Goal: Task Accomplishment & Management: Complete application form

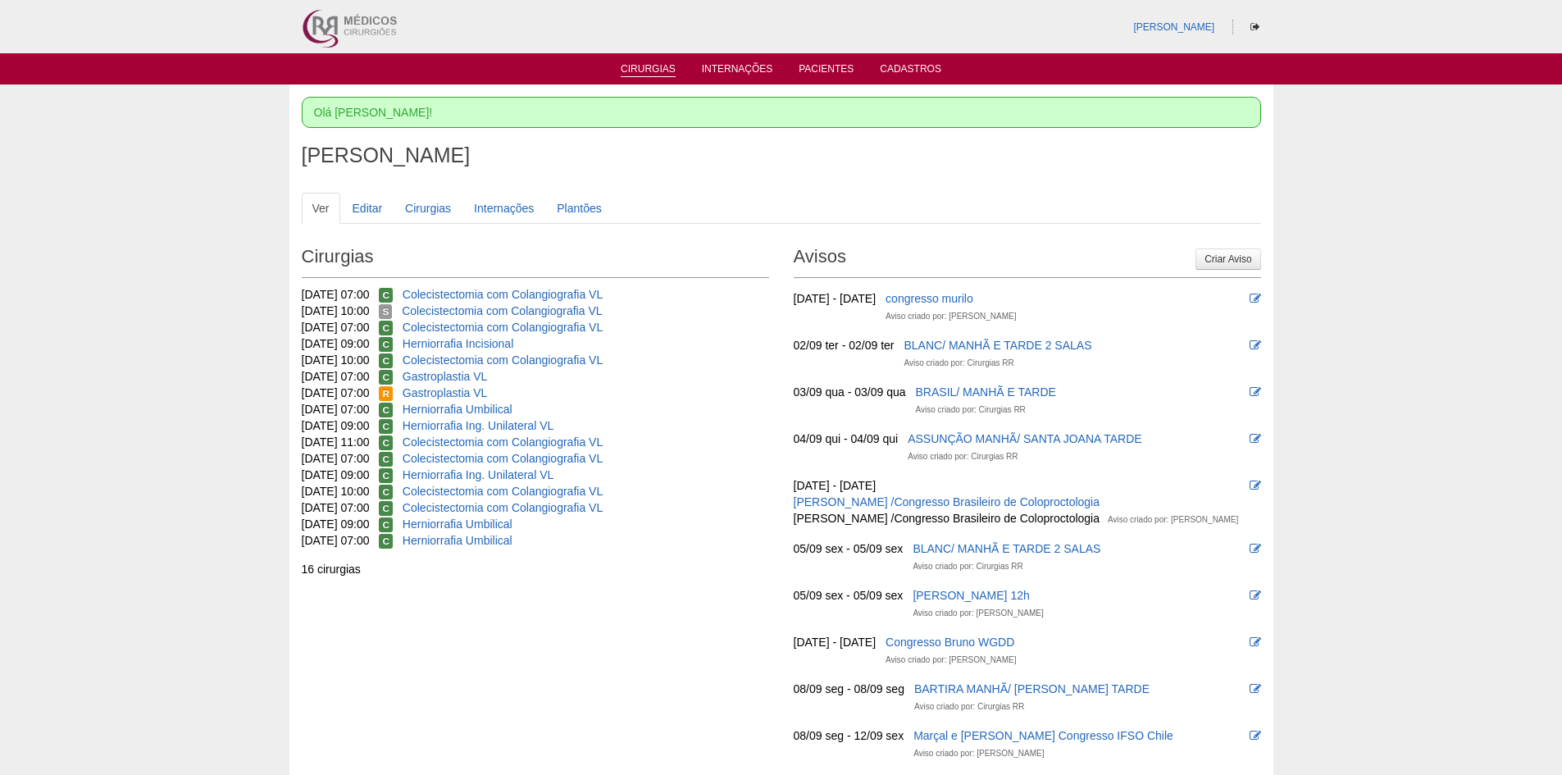
click at [636, 65] on link "Cirurgias" at bounding box center [648, 70] width 55 height 14
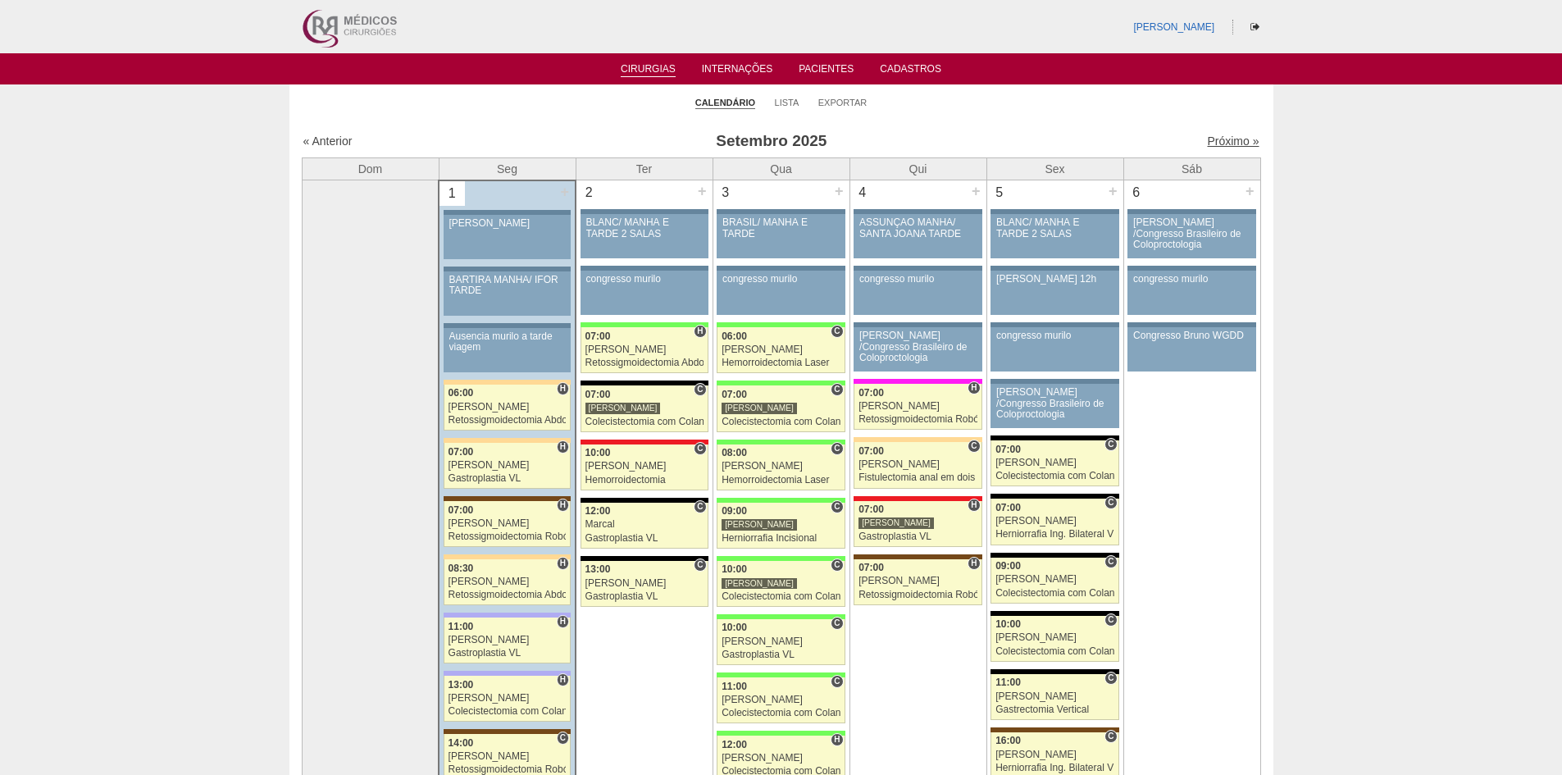
click at [1217, 139] on link "Próximo »" at bounding box center [1233, 140] width 52 height 13
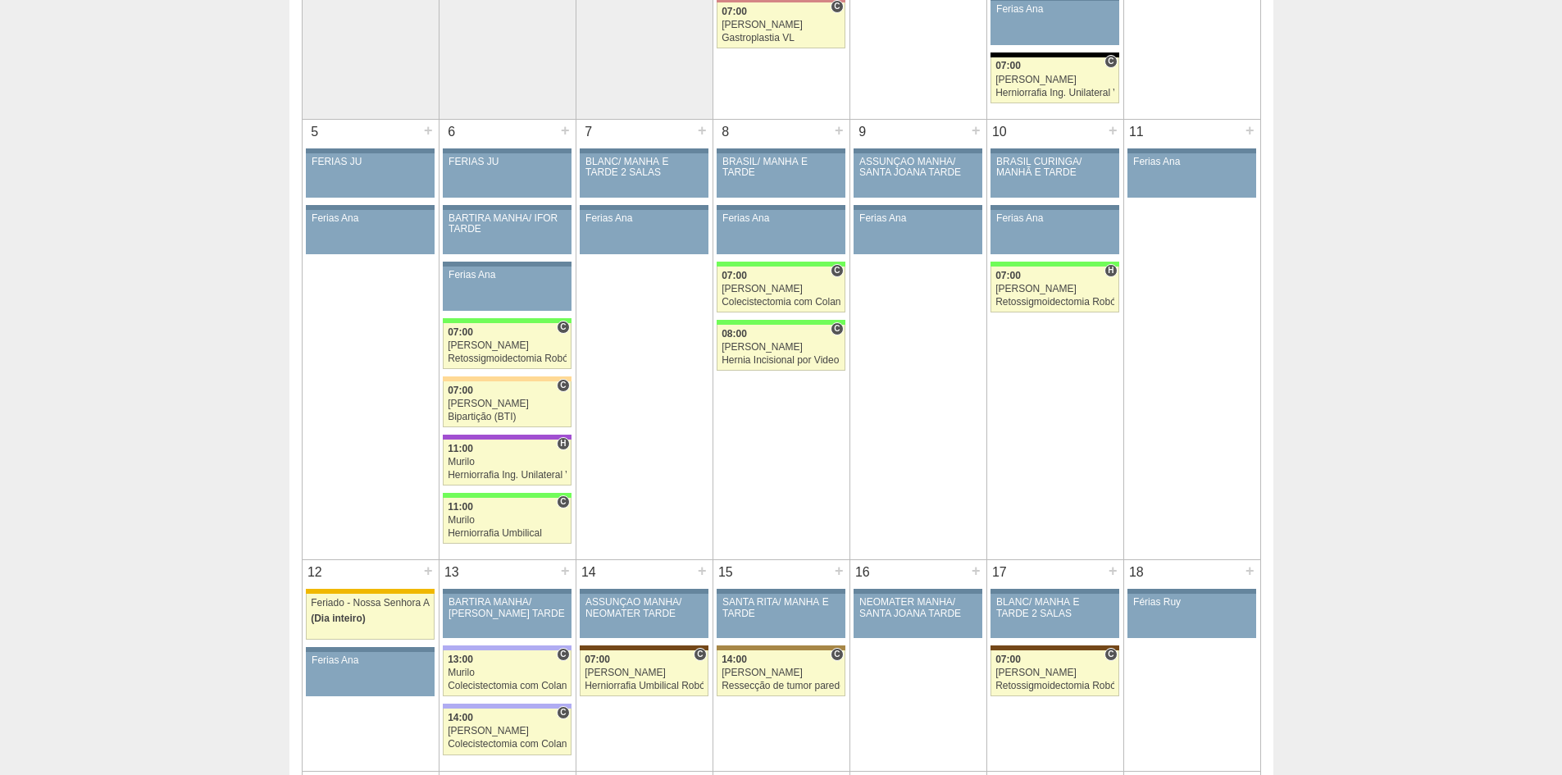
scroll to position [384, 0]
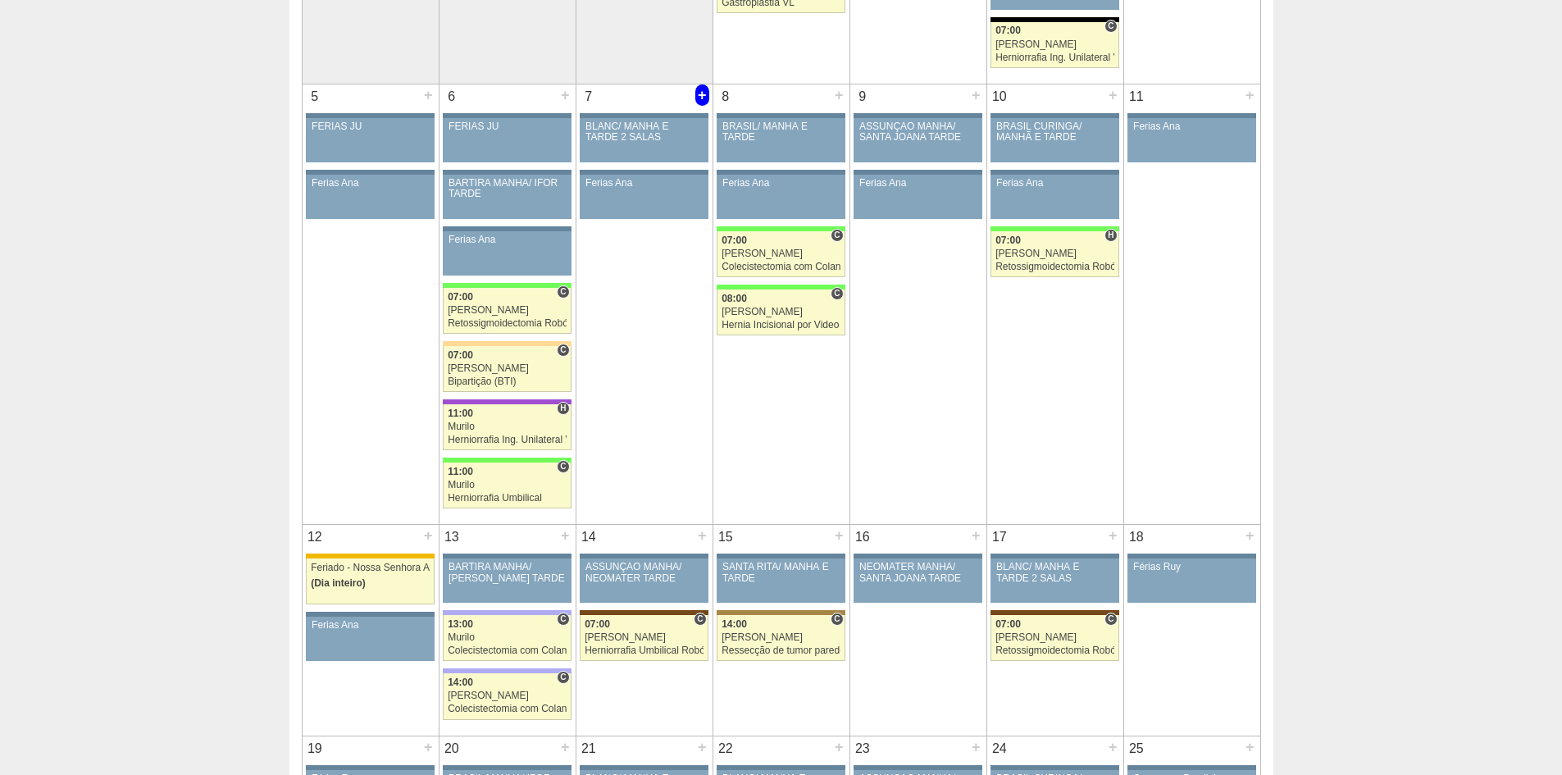
click at [698, 95] on div "+" at bounding box center [702, 94] width 14 height 21
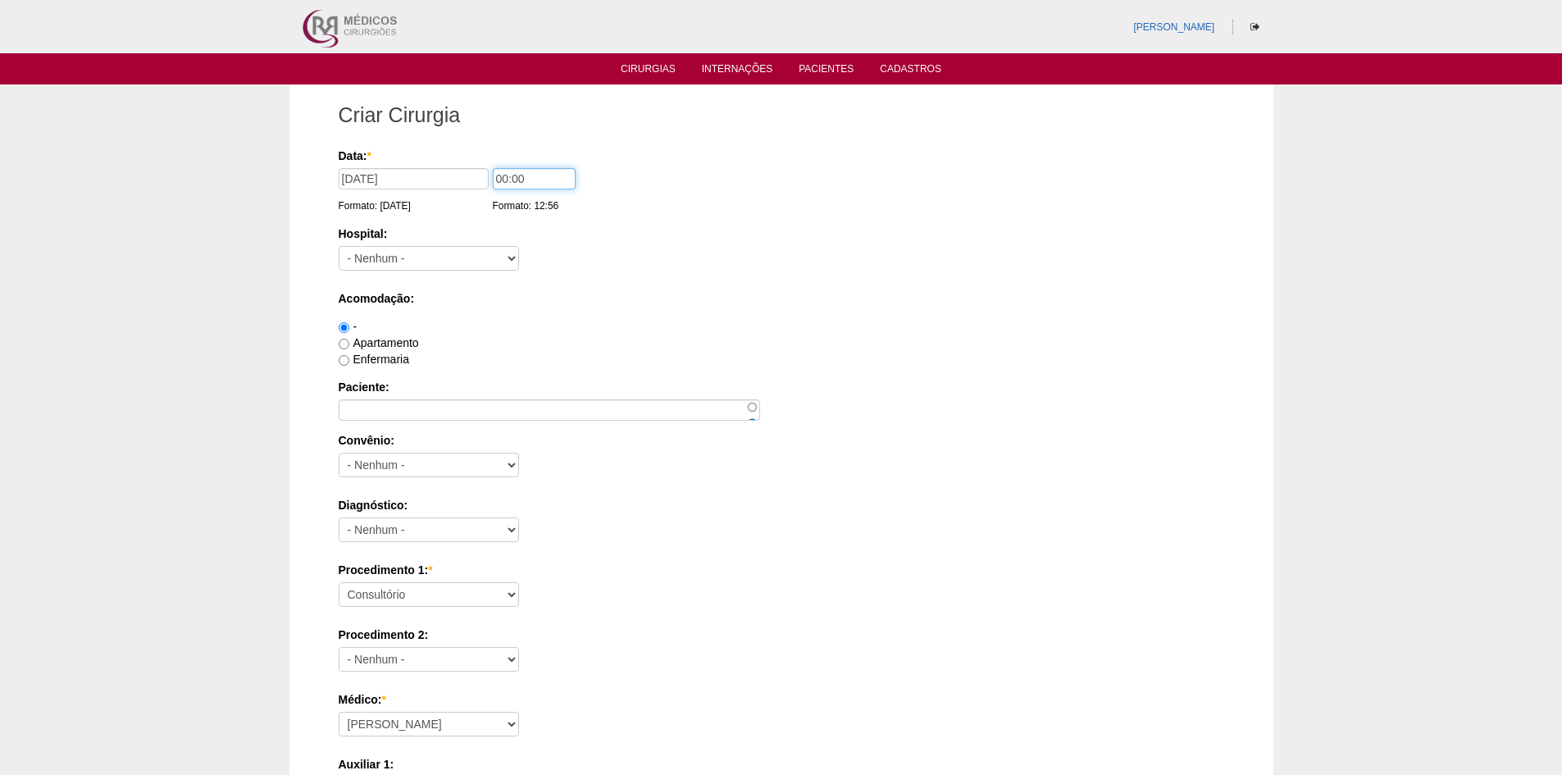
click at [503, 175] on input "00:00" at bounding box center [534, 178] width 83 height 21
type input "07:00"
click at [421, 255] on select "- Nenhum - 9 de Julho Albert Einstein Alvorada América Assunção Bartira Benefic…" at bounding box center [429, 258] width 180 height 25
select select "67"
click at [339, 246] on select "- Nenhum - 9 de Julho Albert Einstein Alvorada América Assunção Bartira Benefic…" at bounding box center [429, 258] width 180 height 25
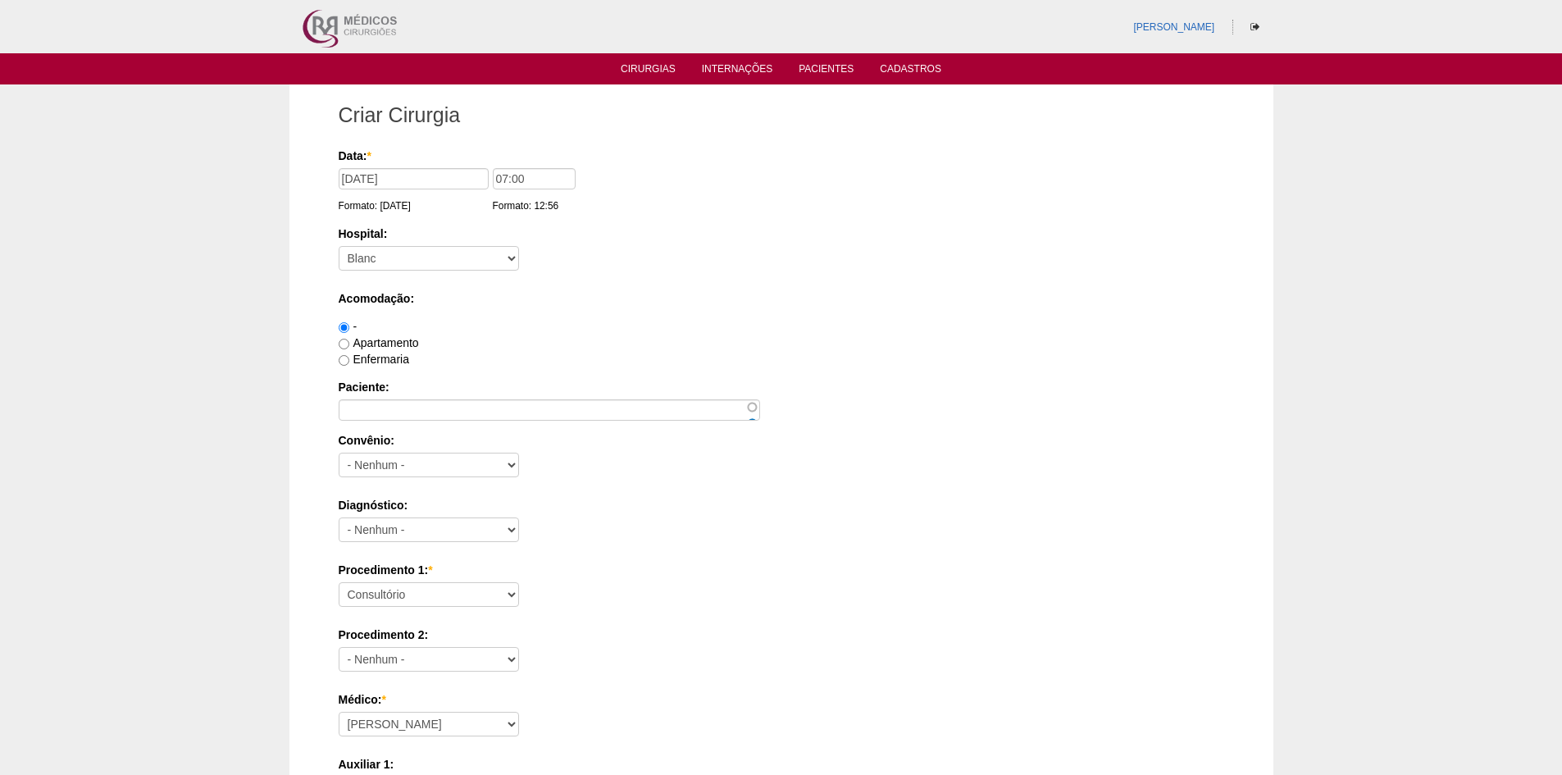
click at [385, 341] on label "Apartamento" at bounding box center [379, 342] width 80 height 13
click at [349, 341] on input "Apartamento" at bounding box center [344, 344] width 11 height 11
radio input "true"
click at [382, 357] on label "Enfermaria" at bounding box center [374, 359] width 71 height 13
click at [349, 357] on input "Enfermaria" at bounding box center [344, 360] width 11 height 11
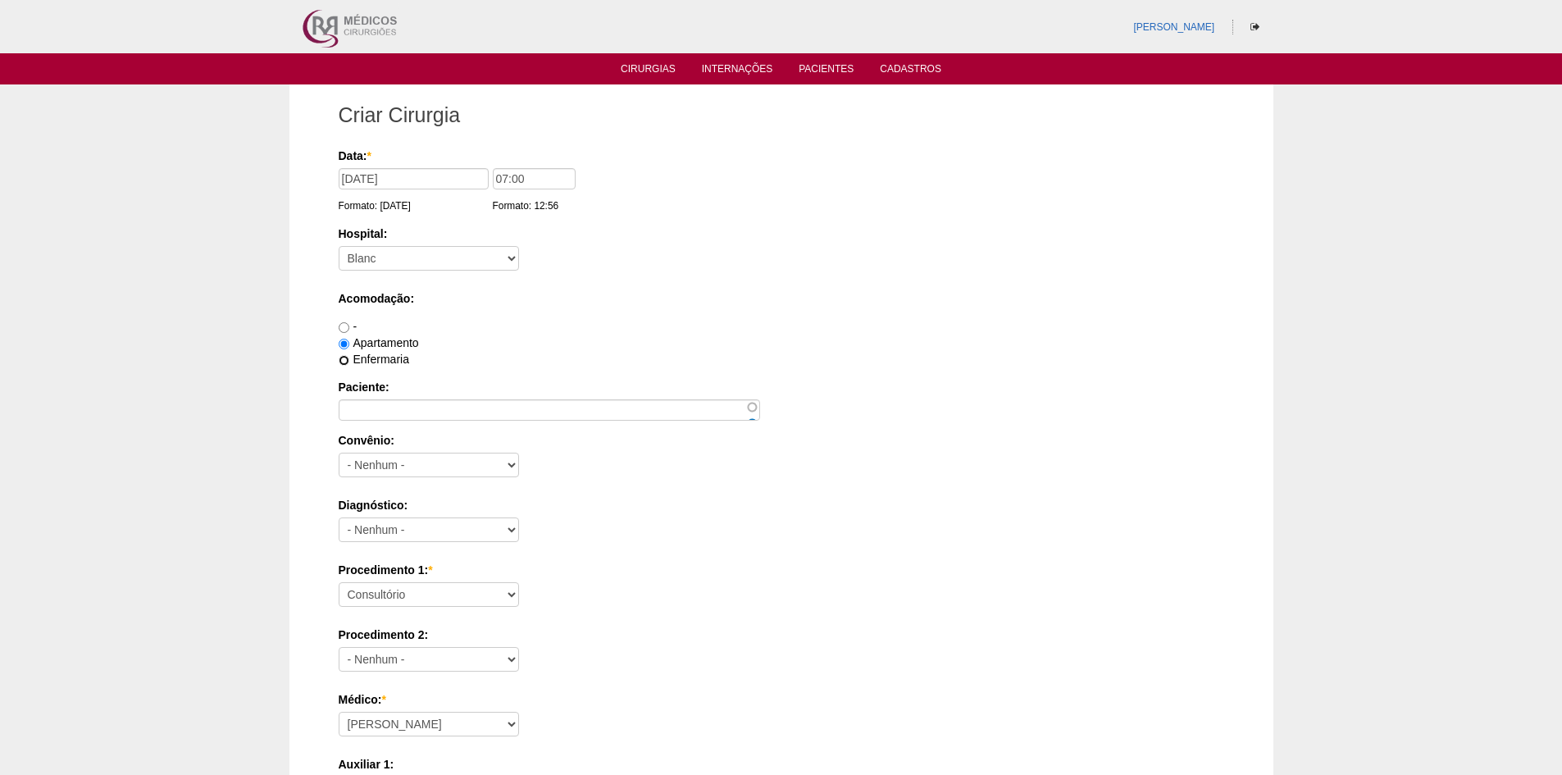
radio input "true"
click at [400, 338] on label "Apartamento" at bounding box center [379, 342] width 80 height 13
click at [349, 339] on input "Apartamento" at bounding box center [344, 344] width 11 height 11
radio input "true"
click at [384, 407] on input "Paciente:" at bounding box center [549, 409] width 421 height 21
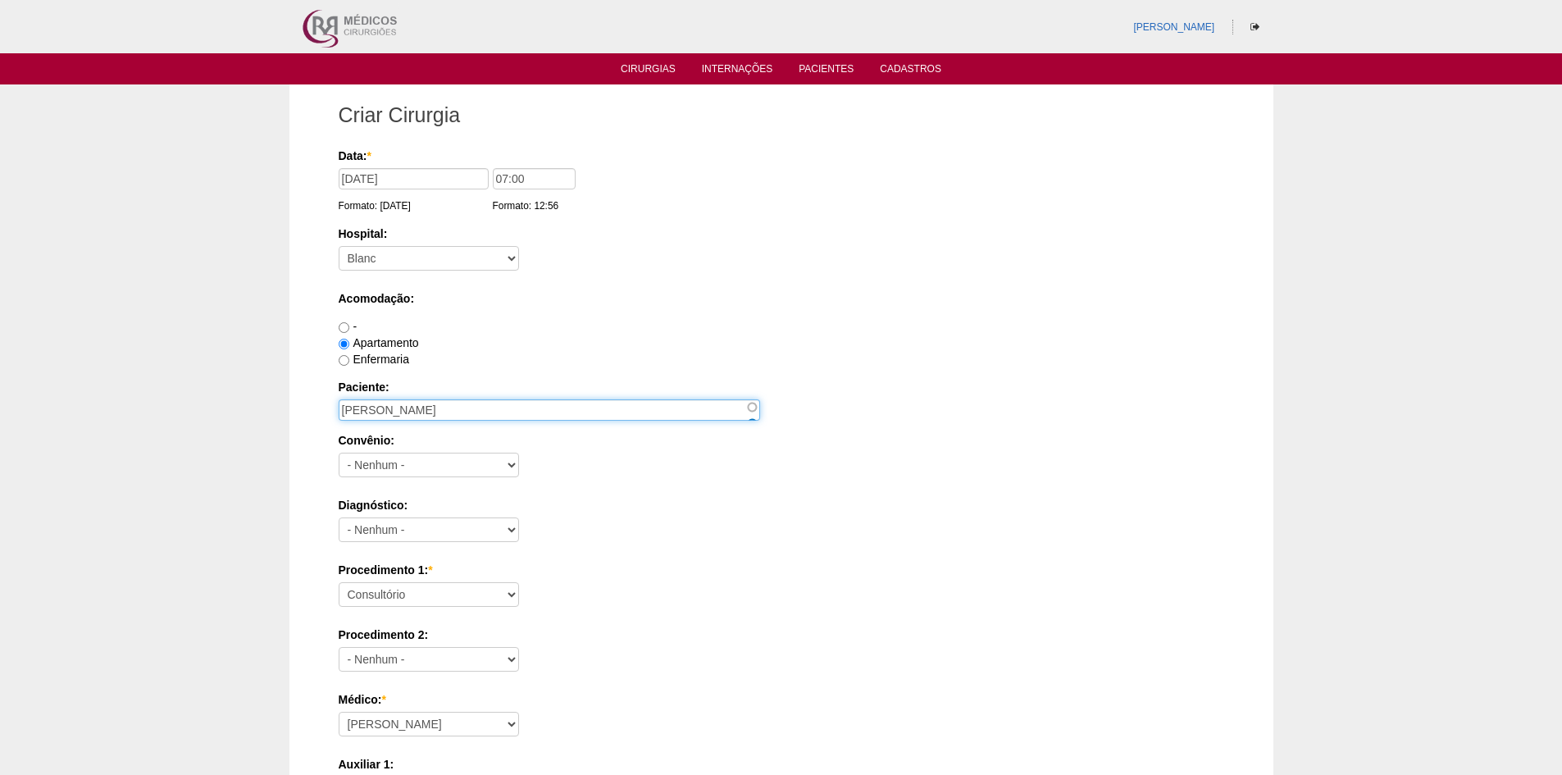
type input "Marcos Batista da Costa"
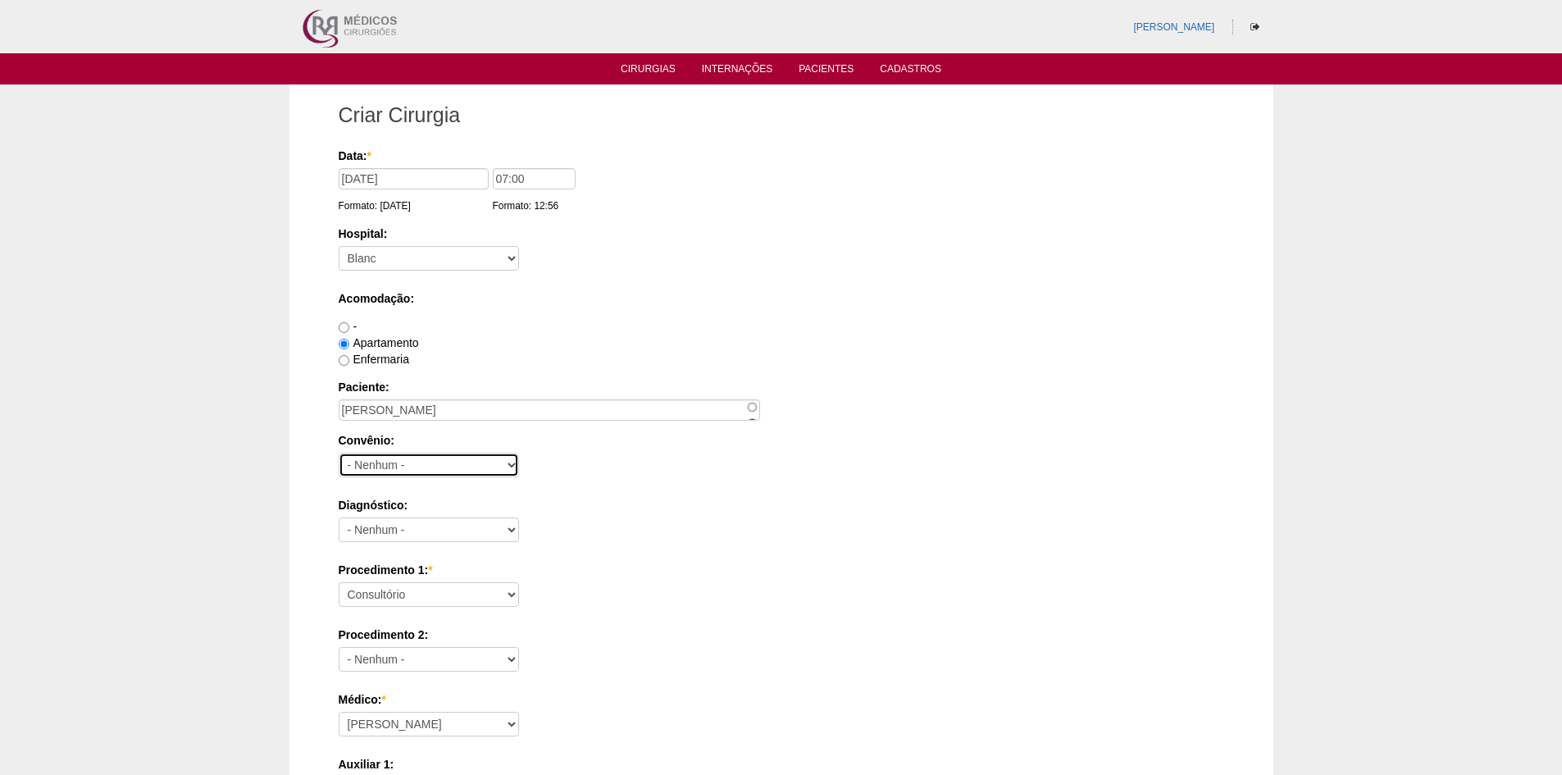
click at [467, 462] on select "- Nenhum - Abet Afresp Allianz Amil Blue Life Caasp Cabesp Caixa de Pensões Car…" at bounding box center [429, 465] width 180 height 25
select select "8907"
click at [339, 453] on select "- Nenhum - Abet Afresp Allianz Amil Blue Life Caasp Cabesp Caixa de Pensões Car…" at bounding box center [429, 465] width 180 height 25
click at [466, 530] on select "- Nenhum - Abdome Agudo Abscesso Hepático Abscesso Perianal Abscesso Peritoneal…" at bounding box center [429, 529] width 180 height 25
select select "3704"
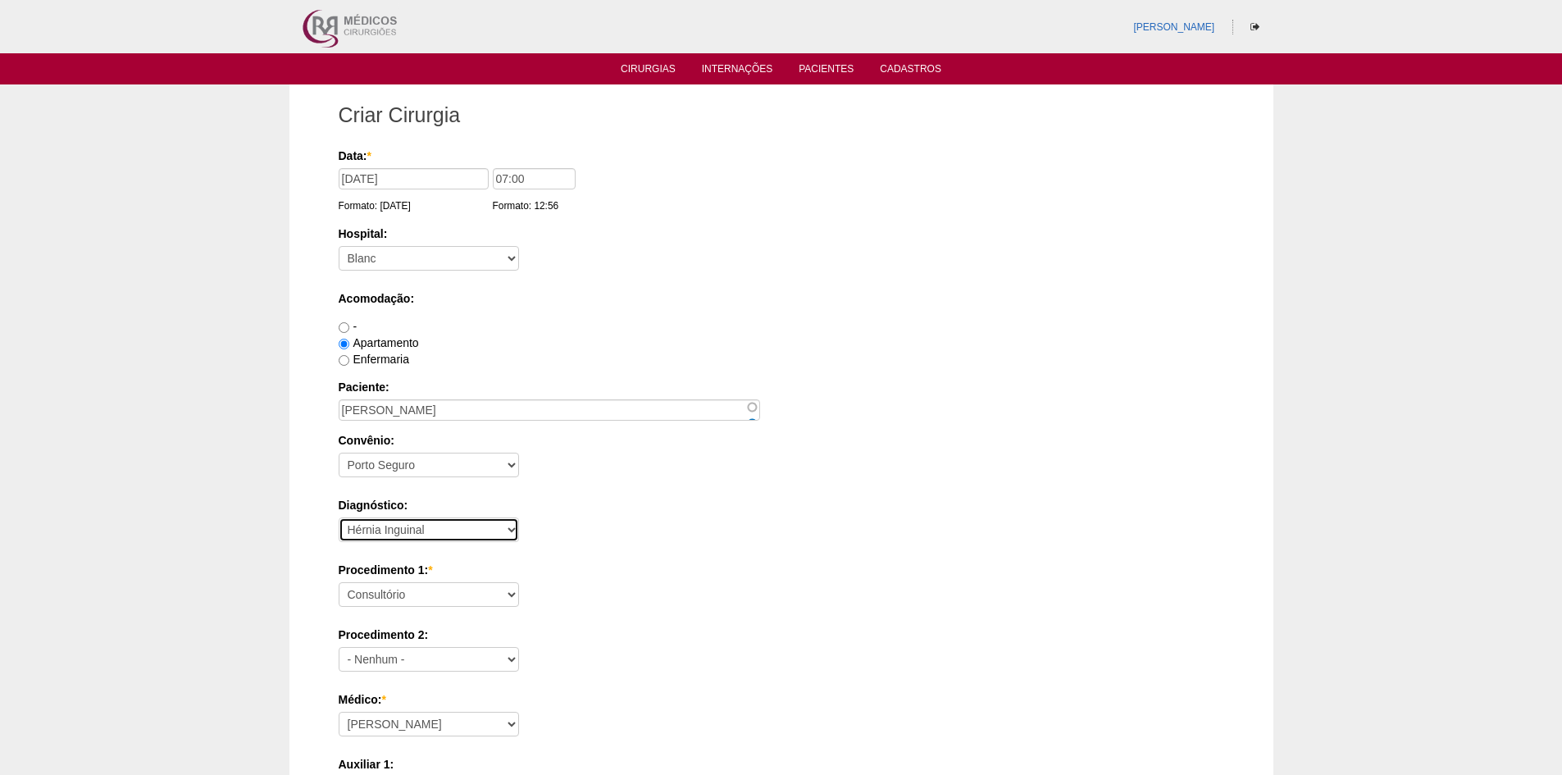
click at [339, 517] on select "- Nenhum - Abdome Agudo Abscesso Hepático Abscesso Perianal Abscesso Peritoneal…" at bounding box center [429, 529] width 180 height 25
click at [462, 591] on select "Consultório Abscesso Hepático - Drenagem Abscesso perianal Amputação Abdômino P…" at bounding box center [429, 594] width 180 height 25
select select "4911"
click at [339, 582] on select "Consultório Abscesso Hepático - Drenagem Abscesso perianal Amputação Abdômino P…" at bounding box center [429, 594] width 180 height 25
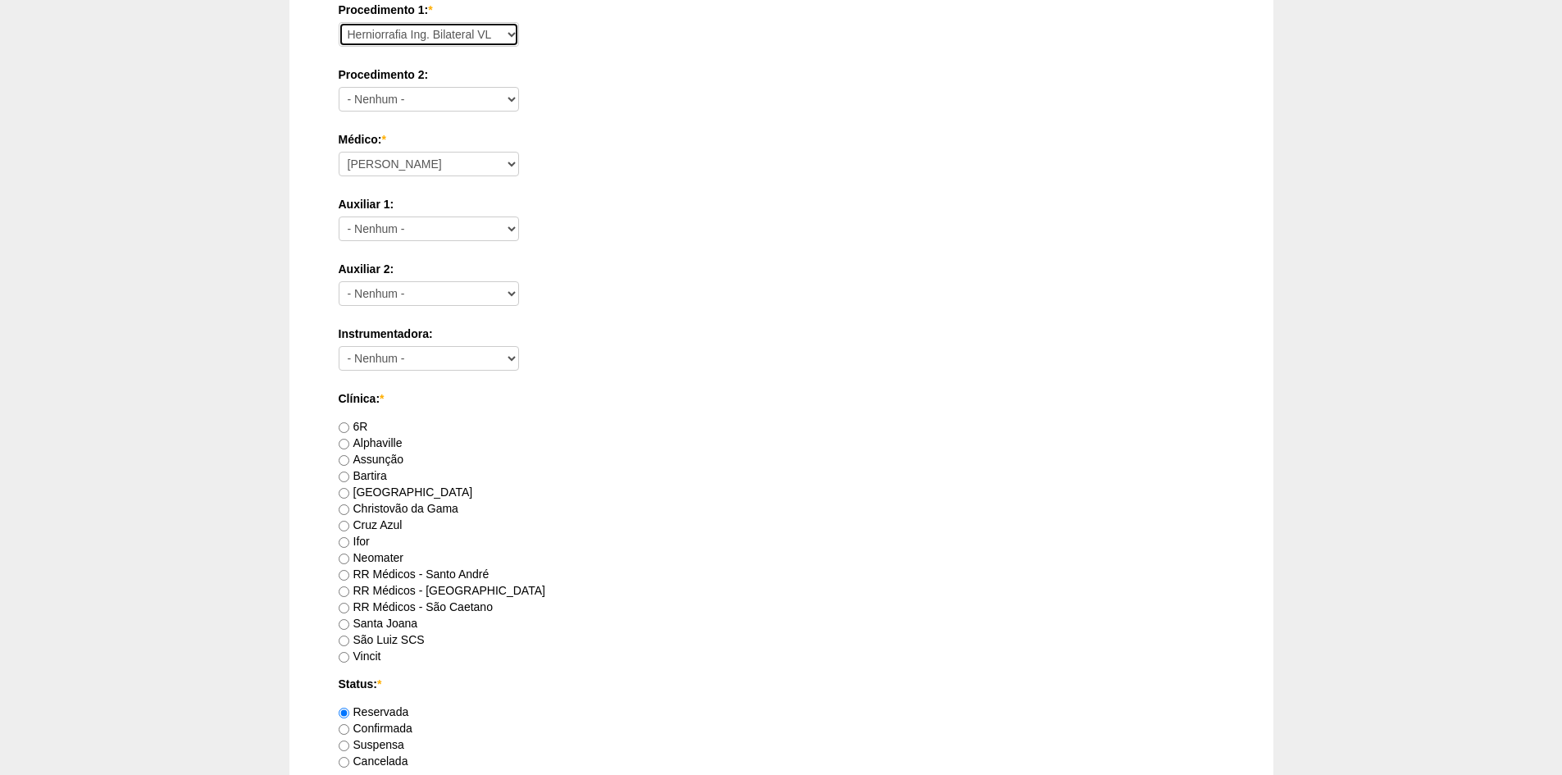
scroll to position [574, 0]
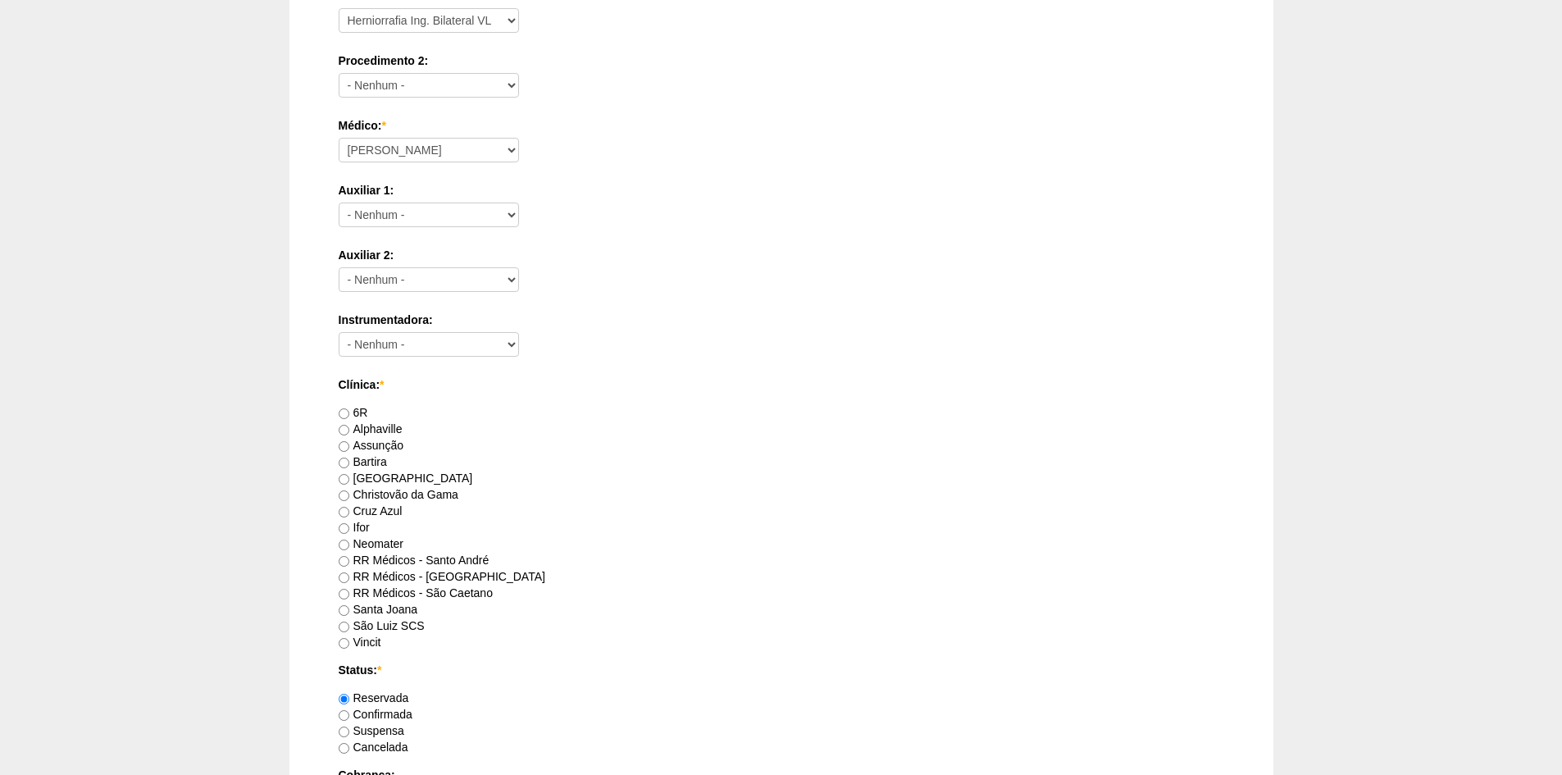
click at [417, 593] on label "RR Médicos - São Caetano" at bounding box center [416, 592] width 154 height 13
click at [349, 593] on input "RR Médicos - São Caetano" at bounding box center [344, 594] width 11 height 11
radio input "true"
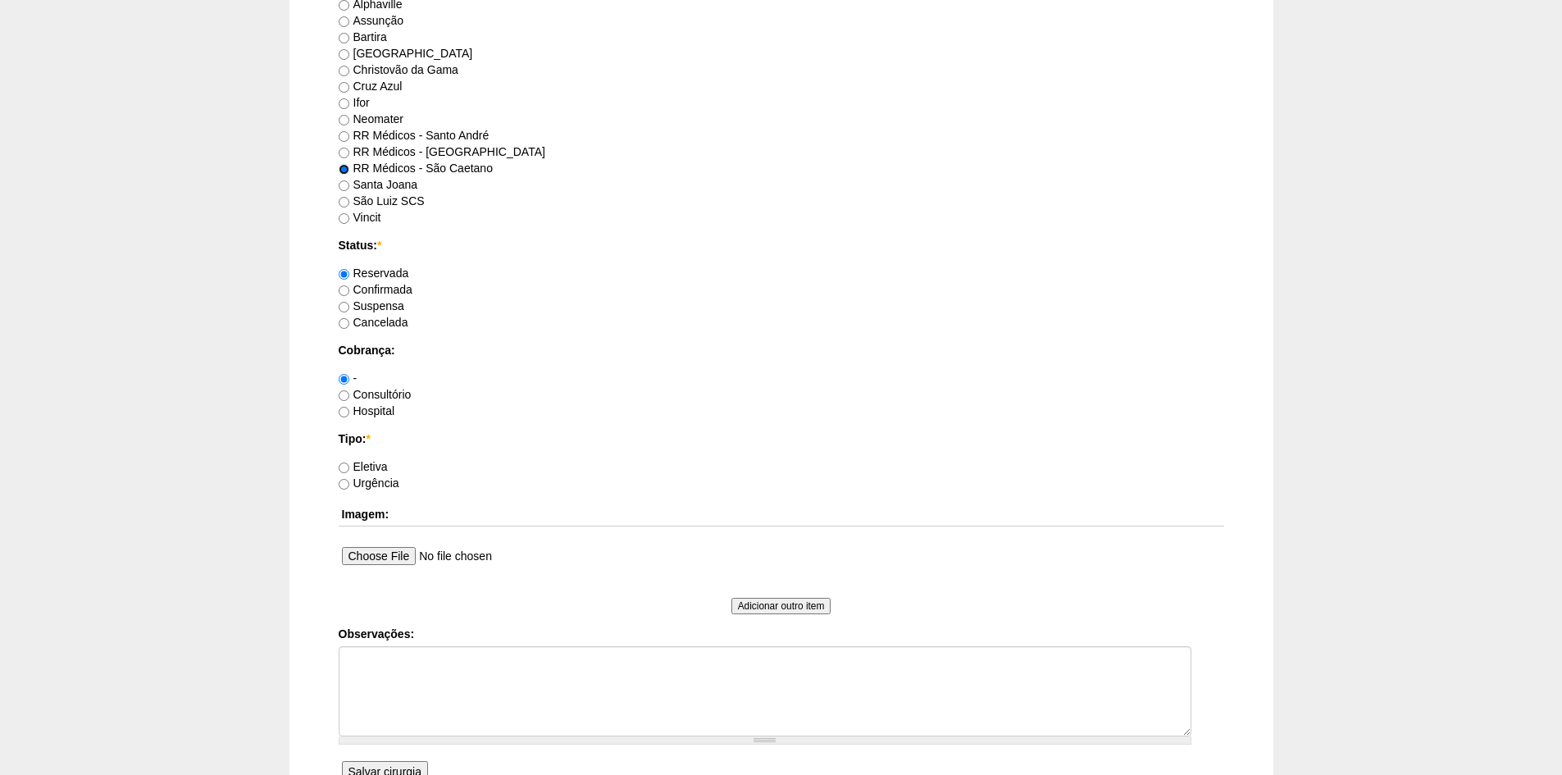
scroll to position [1148, 0]
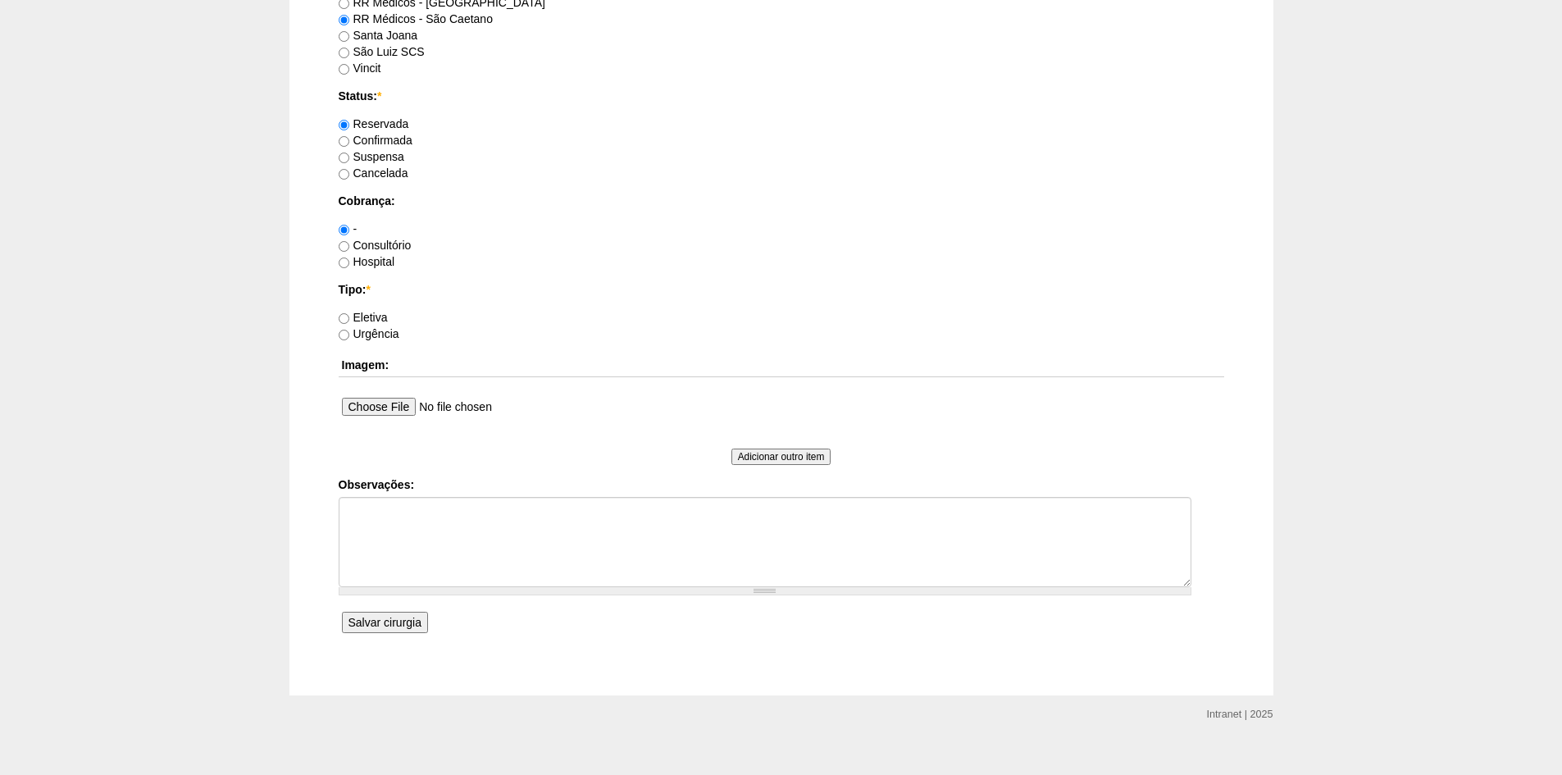
click at [380, 244] on label "Consultório" at bounding box center [375, 245] width 73 height 13
click at [349, 244] on input "Consultório" at bounding box center [344, 246] width 11 height 11
radio input "true"
click at [366, 316] on label "Eletiva" at bounding box center [363, 317] width 49 height 13
click at [349, 316] on input "Eletiva" at bounding box center [344, 318] width 11 height 11
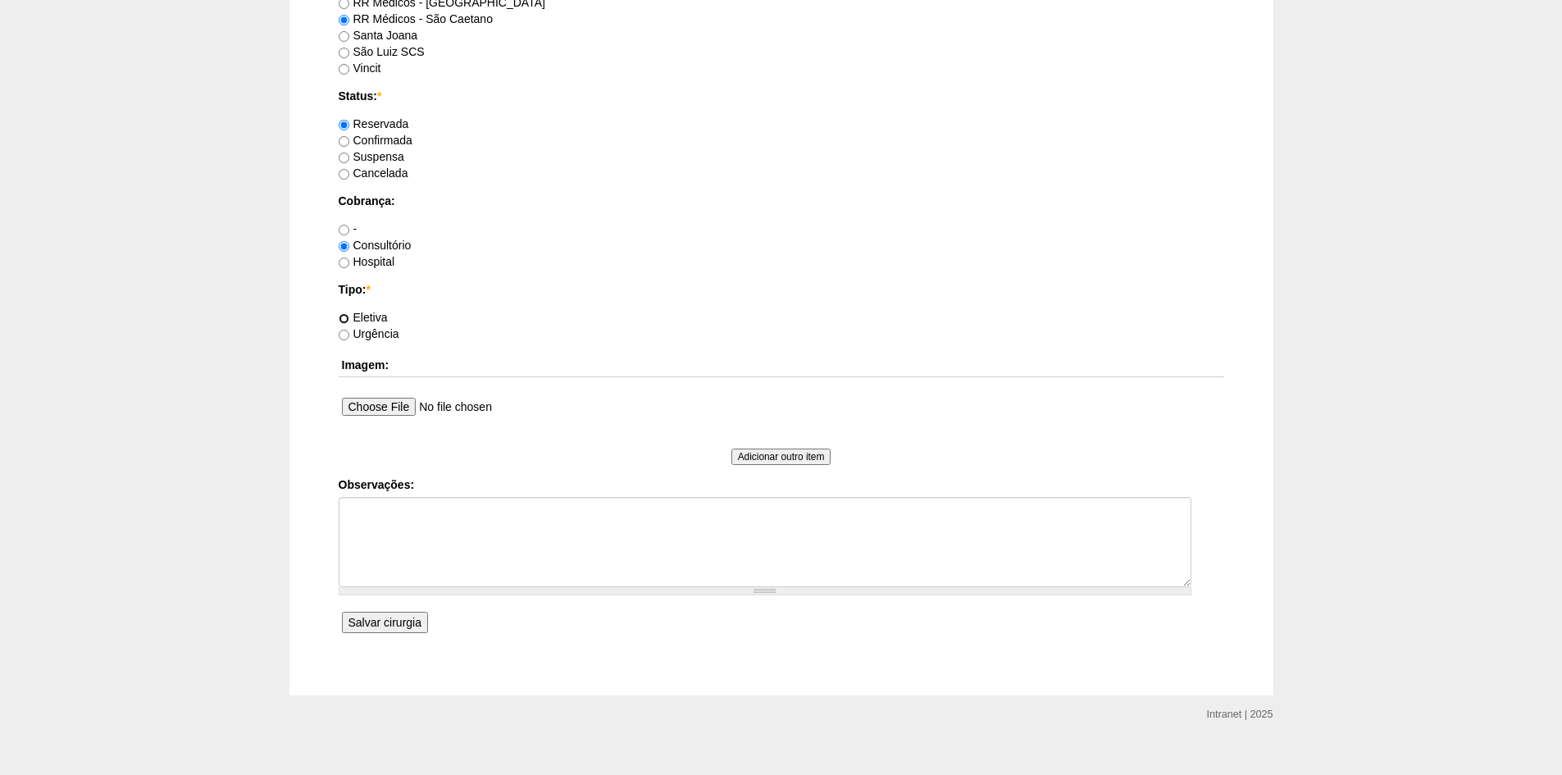
radio input "true"
click at [387, 625] on input "Salvar cirurgia" at bounding box center [385, 622] width 86 height 21
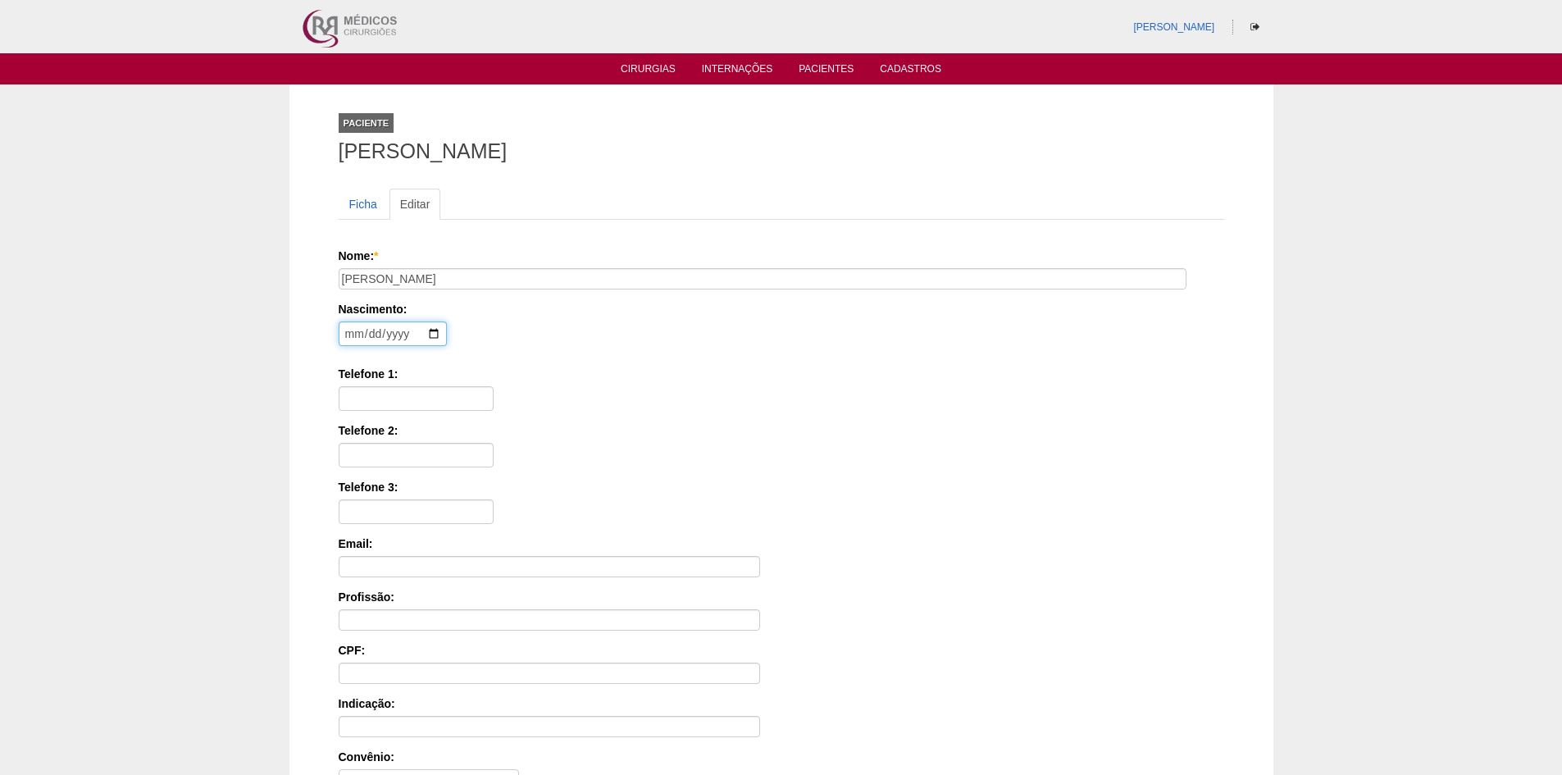
click at [348, 334] on input "date" at bounding box center [393, 333] width 108 height 25
type input "1978-01-05"
click at [377, 396] on input "Telefone 1:" at bounding box center [416, 398] width 155 height 25
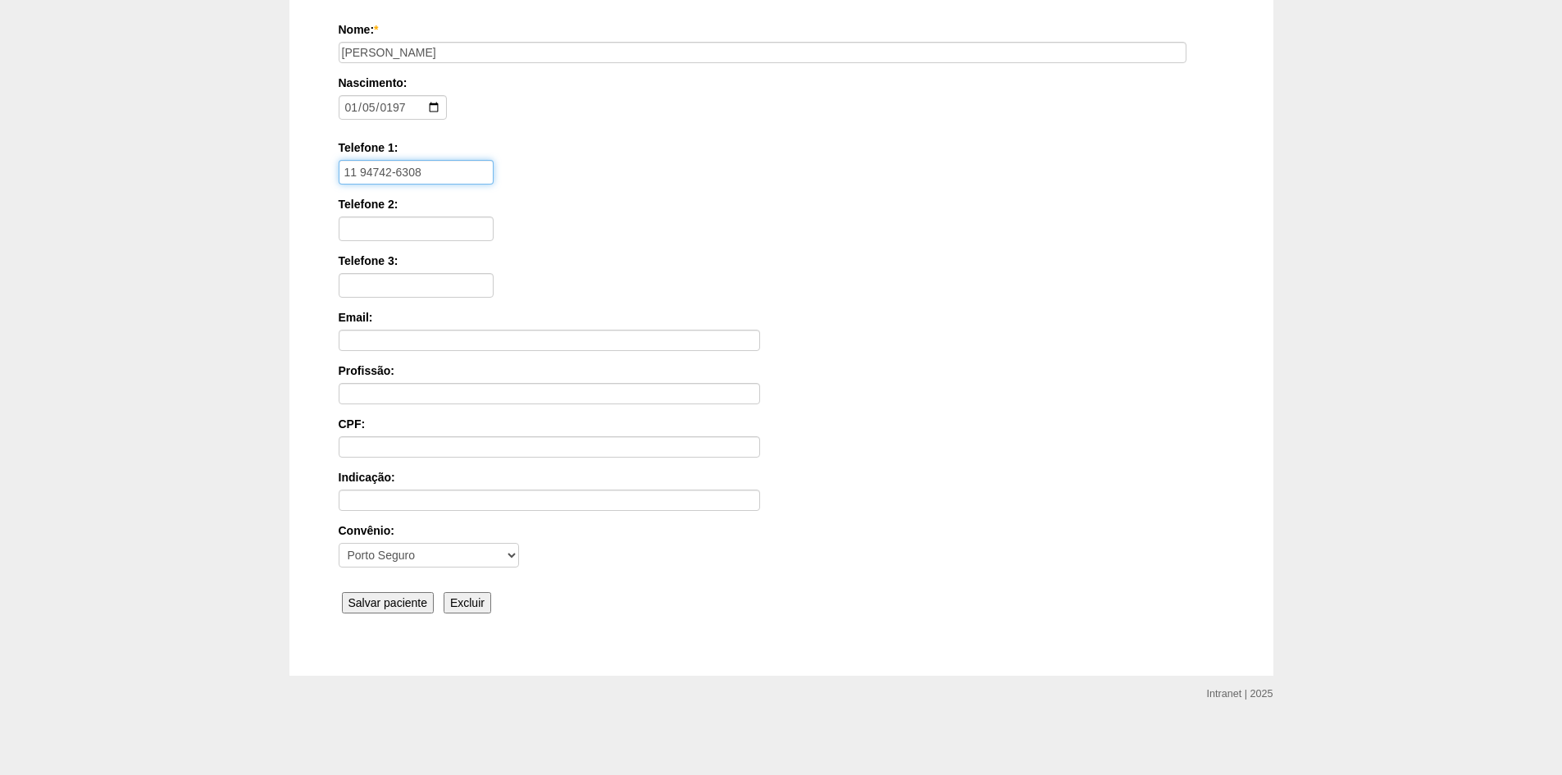
type input "11 94742-6308"
click at [377, 604] on input "Salvar paciente" at bounding box center [388, 602] width 93 height 21
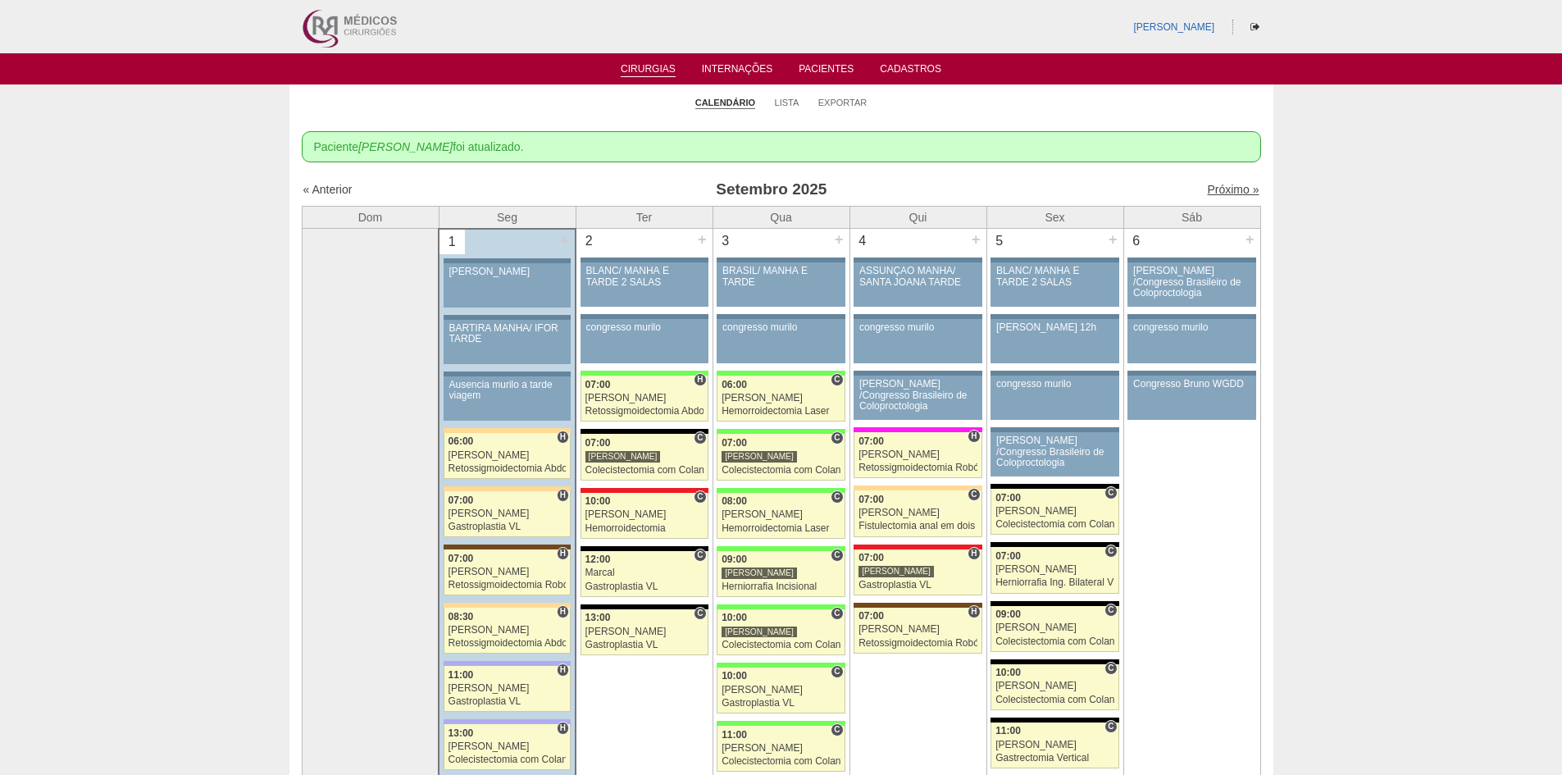
click at [1218, 188] on link "Próximo »" at bounding box center [1233, 189] width 52 height 13
